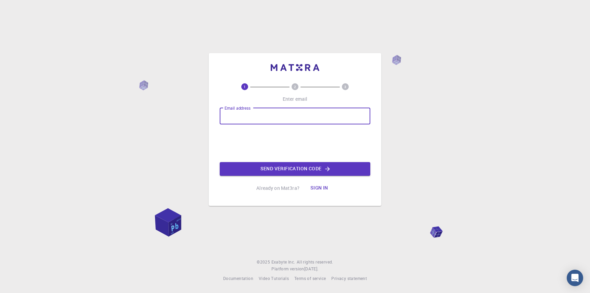
type input "[EMAIL_ADDRESS][DOMAIN_NAME]"
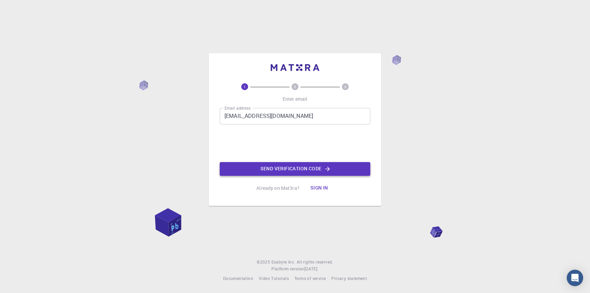
click at [301, 167] on button "Send verification code" at bounding box center [295, 169] width 151 height 14
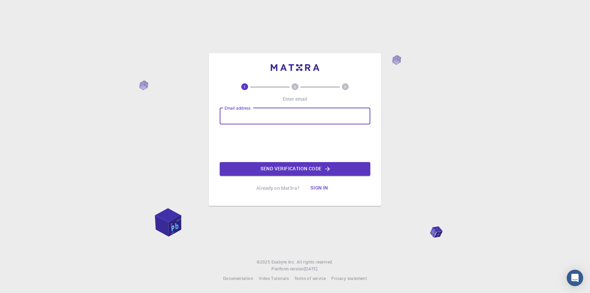
type input "juanito2021zzz72@gmial.com"
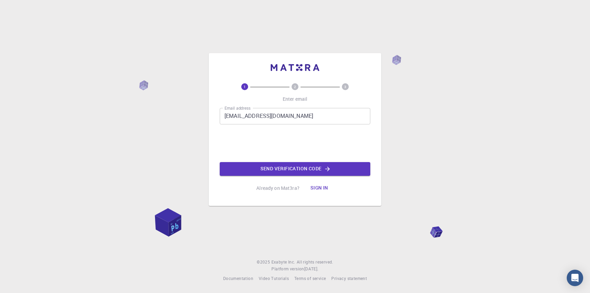
click at [303, 170] on button "Send verification code" at bounding box center [295, 169] width 151 height 14
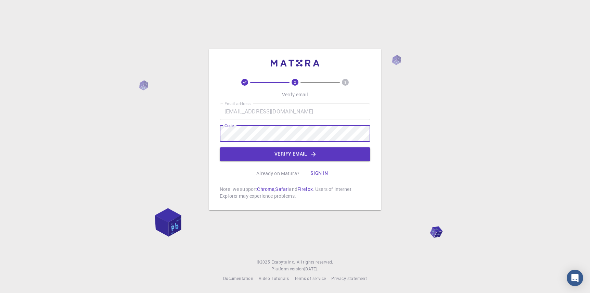
click at [331, 144] on div "Email address juanito2021zzz72@gmial.com Email address Code Code Verify email" at bounding box center [295, 131] width 151 height 57
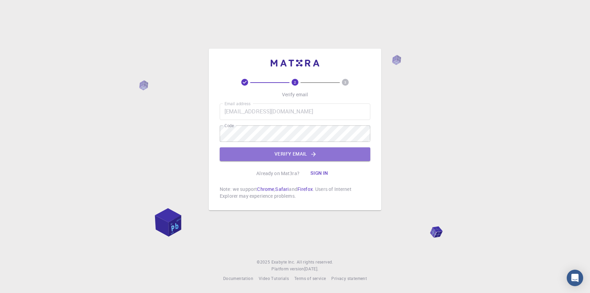
click at [329, 150] on button "Verify email" at bounding box center [295, 154] width 151 height 14
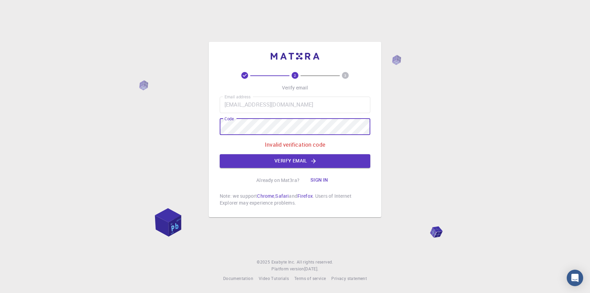
click at [139, 124] on div "2 3 Verify email Email address juanito2021zzz72@gmial.com Email address Code Co…" at bounding box center [295, 146] width 590 height 293
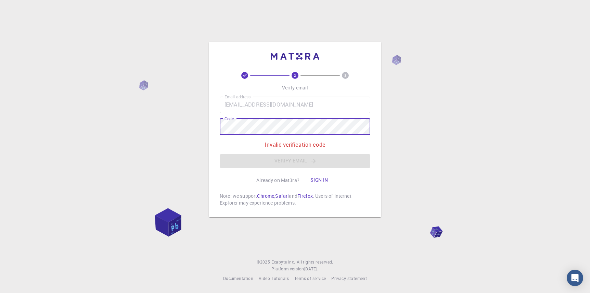
click at [315, 179] on button "Sign in" at bounding box center [319, 180] width 29 height 14
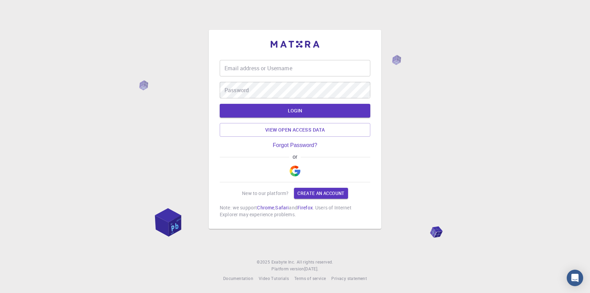
click at [256, 65] on div "Email address or Username Email address or Username" at bounding box center [295, 68] width 151 height 16
type input "j"
click at [294, 174] on img "button" at bounding box center [295, 170] width 11 height 11
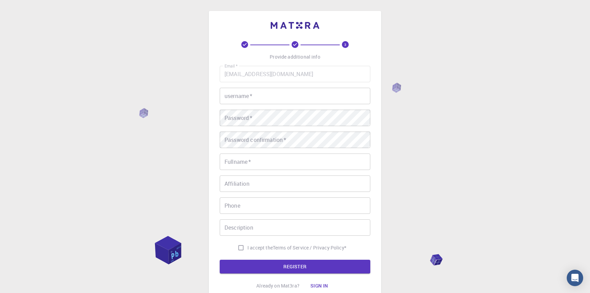
click at [257, 101] on input "username   *" at bounding box center [295, 96] width 151 height 16
type input "fabian"
click at [220, 259] on button "REGISTER" at bounding box center [295, 266] width 151 height 14
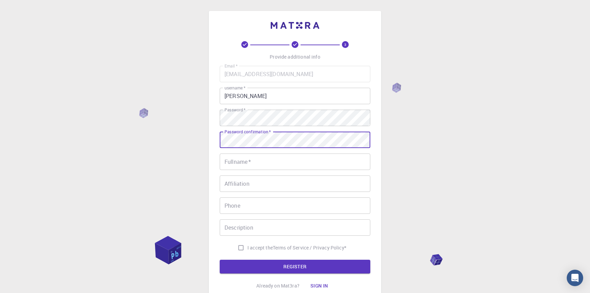
click at [262, 160] on input "Fullname   *" at bounding box center [295, 161] width 151 height 16
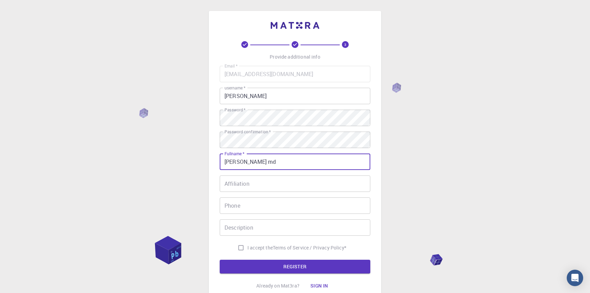
type input "fabian md"
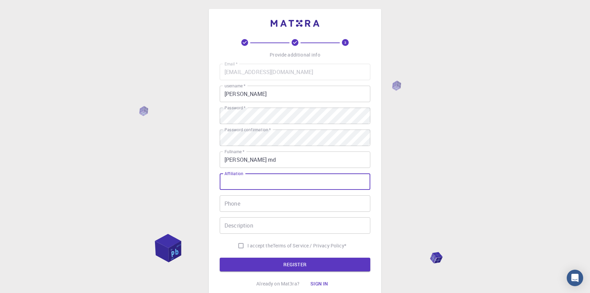
click at [271, 179] on input "Affiliation" at bounding box center [295, 181] width 151 height 16
type input "ssss"
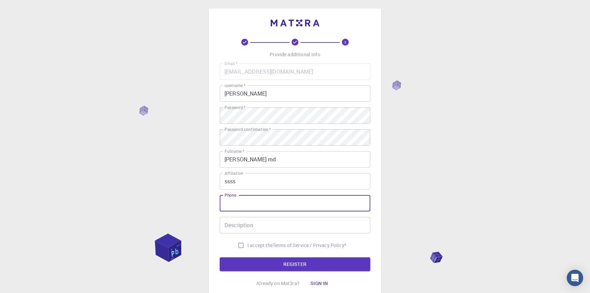
click at [268, 199] on input "Phone" at bounding box center [295, 203] width 151 height 16
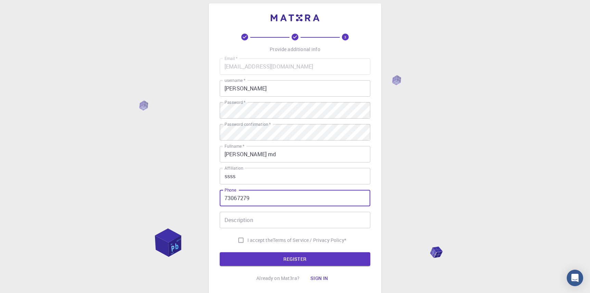
type input "73067279"
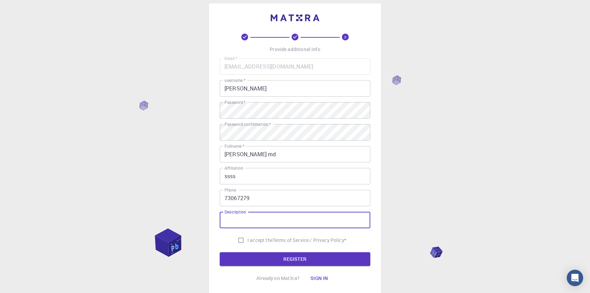
click at [278, 214] on input "Description" at bounding box center [295, 220] width 151 height 16
type input "sedfefe"
click at [239, 239] on input "I accept the Terms of Service / Privacy Policy *" at bounding box center [240, 239] width 13 height 13
checkbox input "true"
click at [276, 264] on button "REGISTER" at bounding box center [295, 259] width 151 height 14
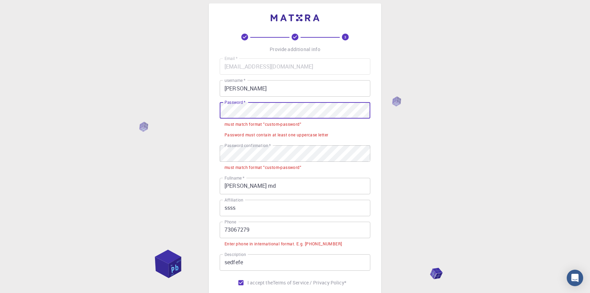
click at [161, 105] on div "3 Provide additional info Email   * fabianmd777@gmail.com Email   * username   …" at bounding box center [295, 187] width 590 height 390
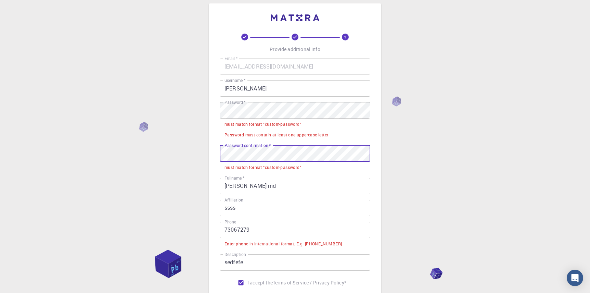
click at [193, 152] on div "3 Provide additional info Email   * fabianmd777@gmail.com Email   * username   …" at bounding box center [295, 187] width 590 height 390
